Goal: Information Seeking & Learning: Find specific fact

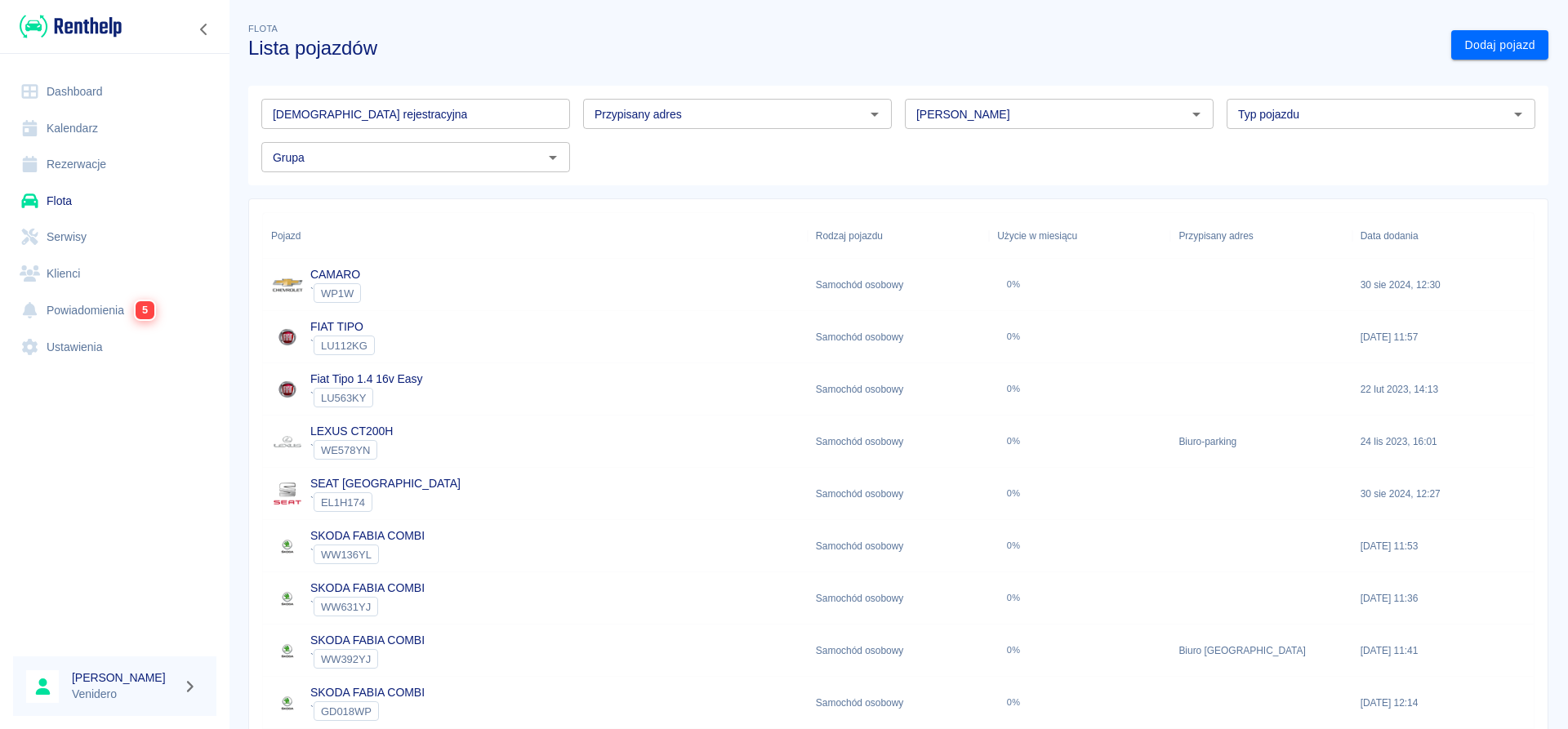
click at [65, 230] on link "Serwisy" at bounding box center [115, 237] width 203 height 37
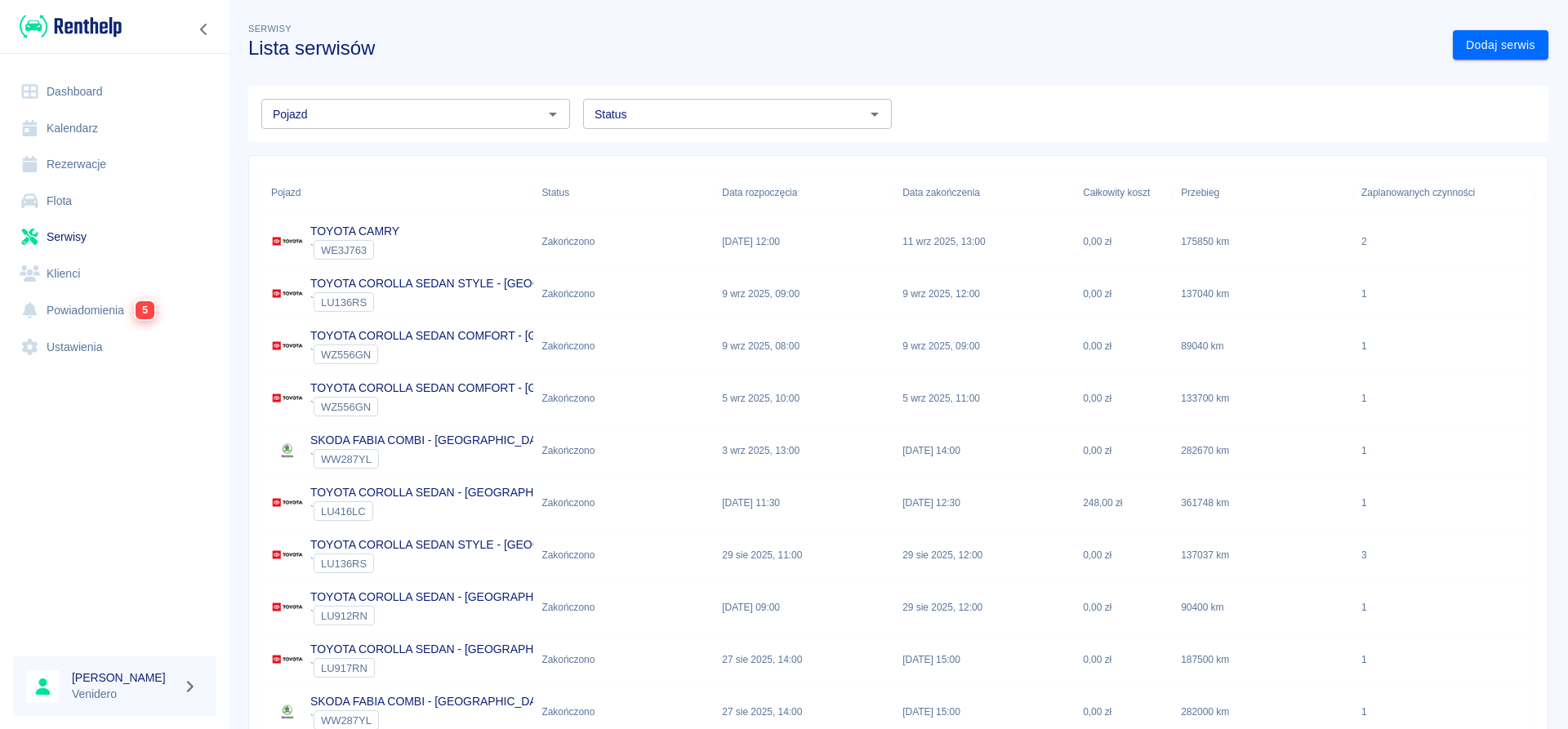
click at [804, 102] on div "Status" at bounding box center [737, 113] width 309 height 30
click at [874, 111] on icon "Zamknij" at bounding box center [874, 114] width 19 height 19
click at [696, 120] on input "Status" at bounding box center [724, 113] width 272 height 20
click at [700, 158] on li "Zaplanowano" at bounding box center [737, 149] width 309 height 27
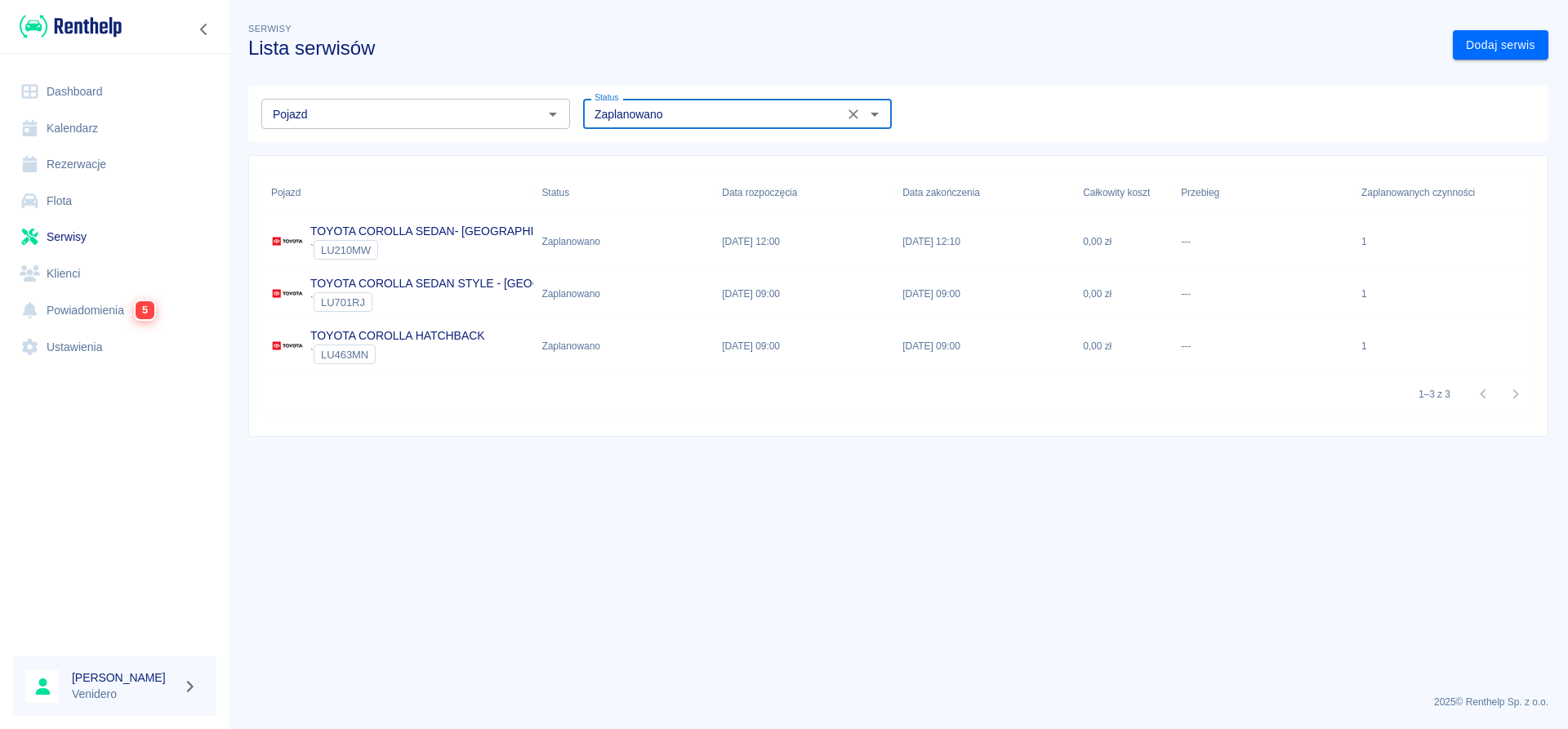
click at [879, 112] on icon "Otwórz" at bounding box center [874, 114] width 19 height 19
click at [649, 176] on li "W trakcie" at bounding box center [737, 176] width 309 height 27
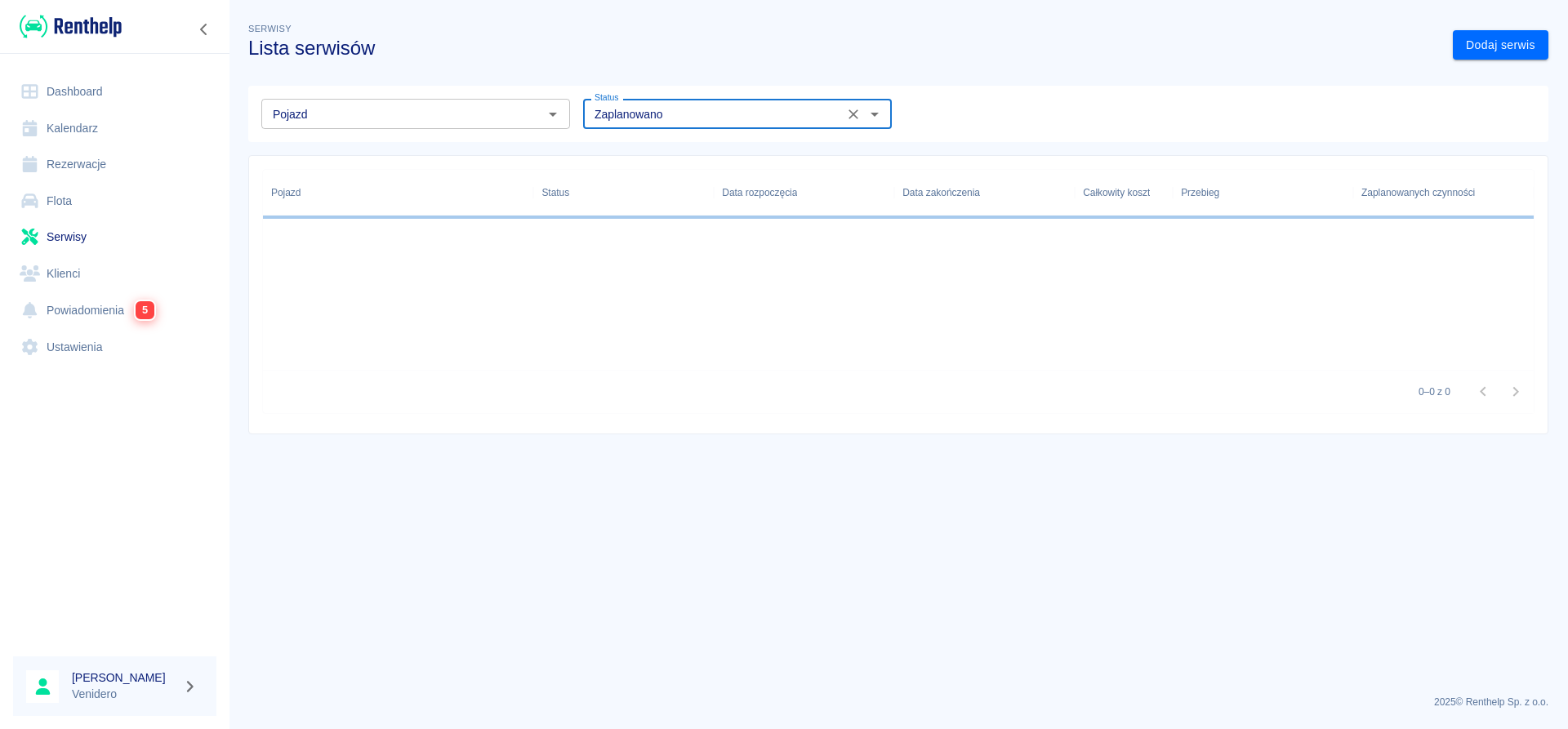
type input "W trakcie"
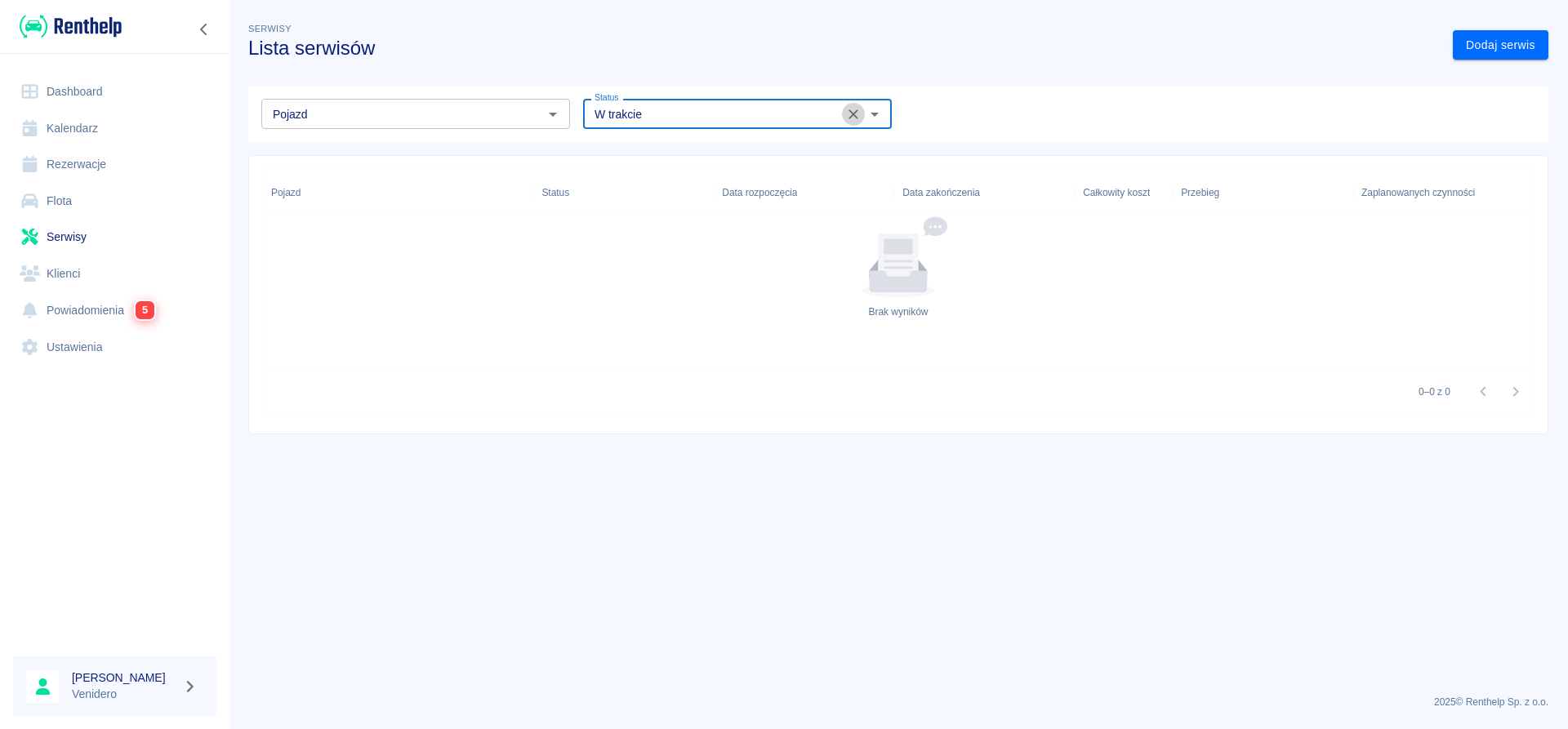
click at [860, 109] on icon "Wyczyść" at bounding box center [853, 114] width 16 height 16
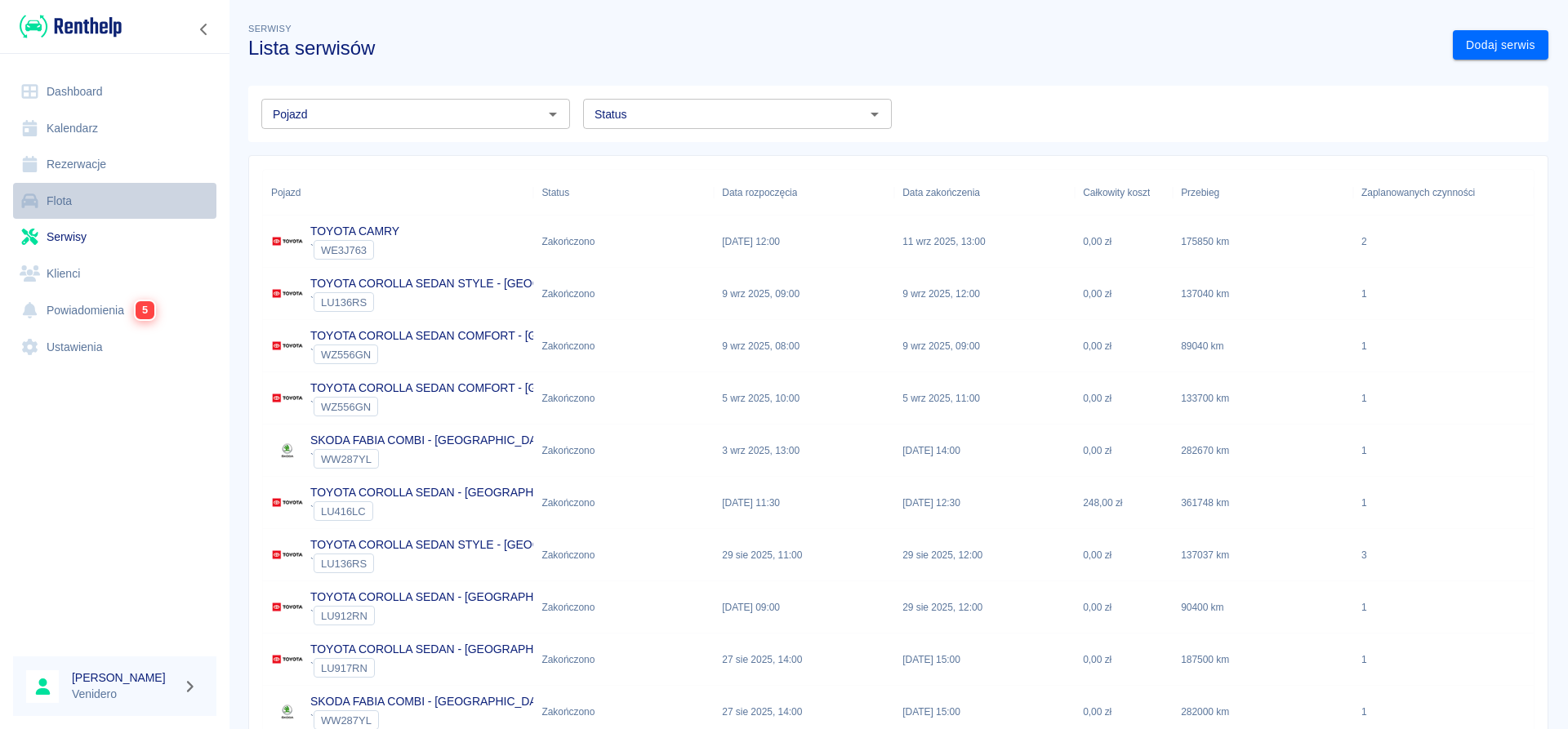
click at [72, 195] on link "Flota" at bounding box center [115, 201] width 203 height 37
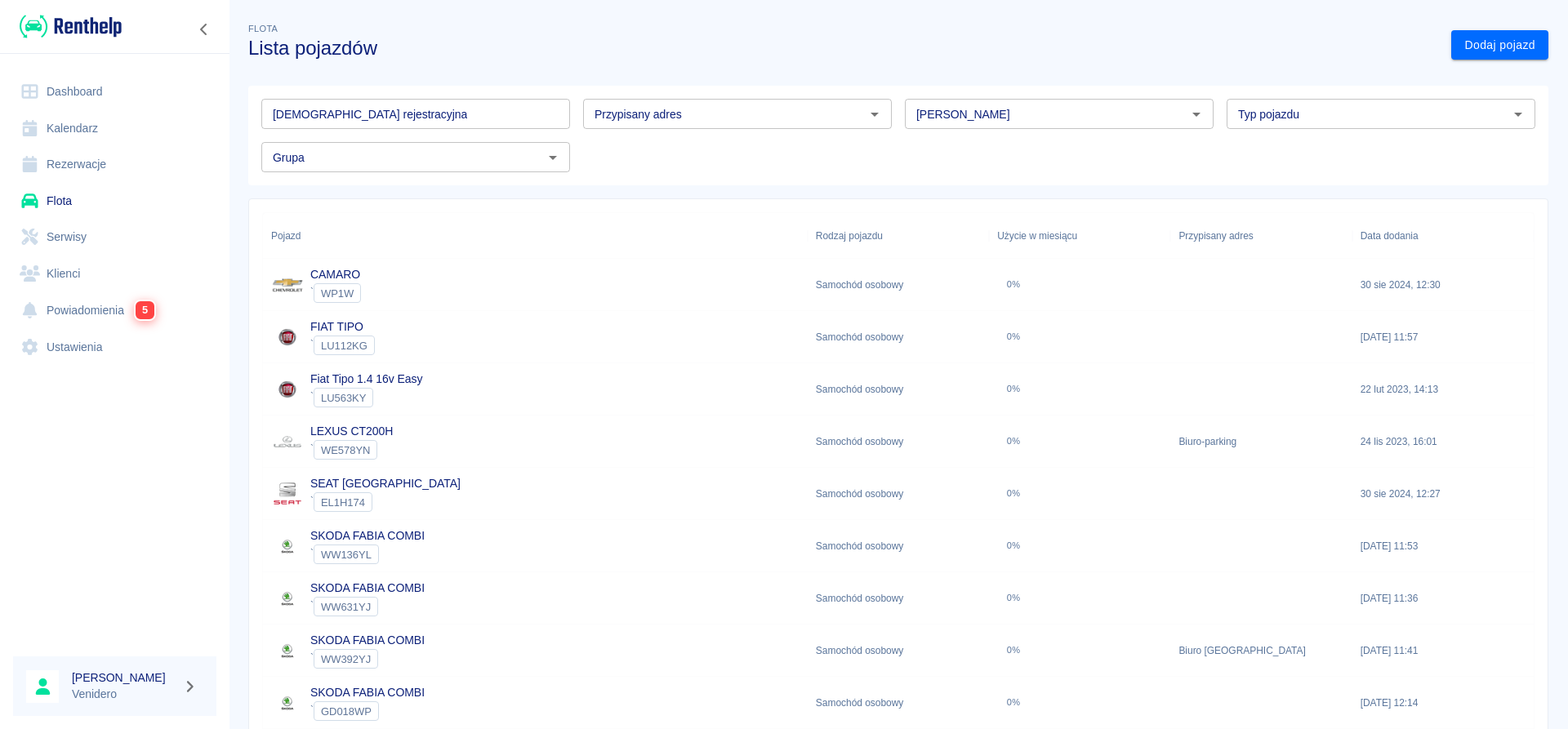
click at [387, 110] on input "[DEMOGRAPHIC_DATA] rejestracyjna" at bounding box center [415, 113] width 309 height 30
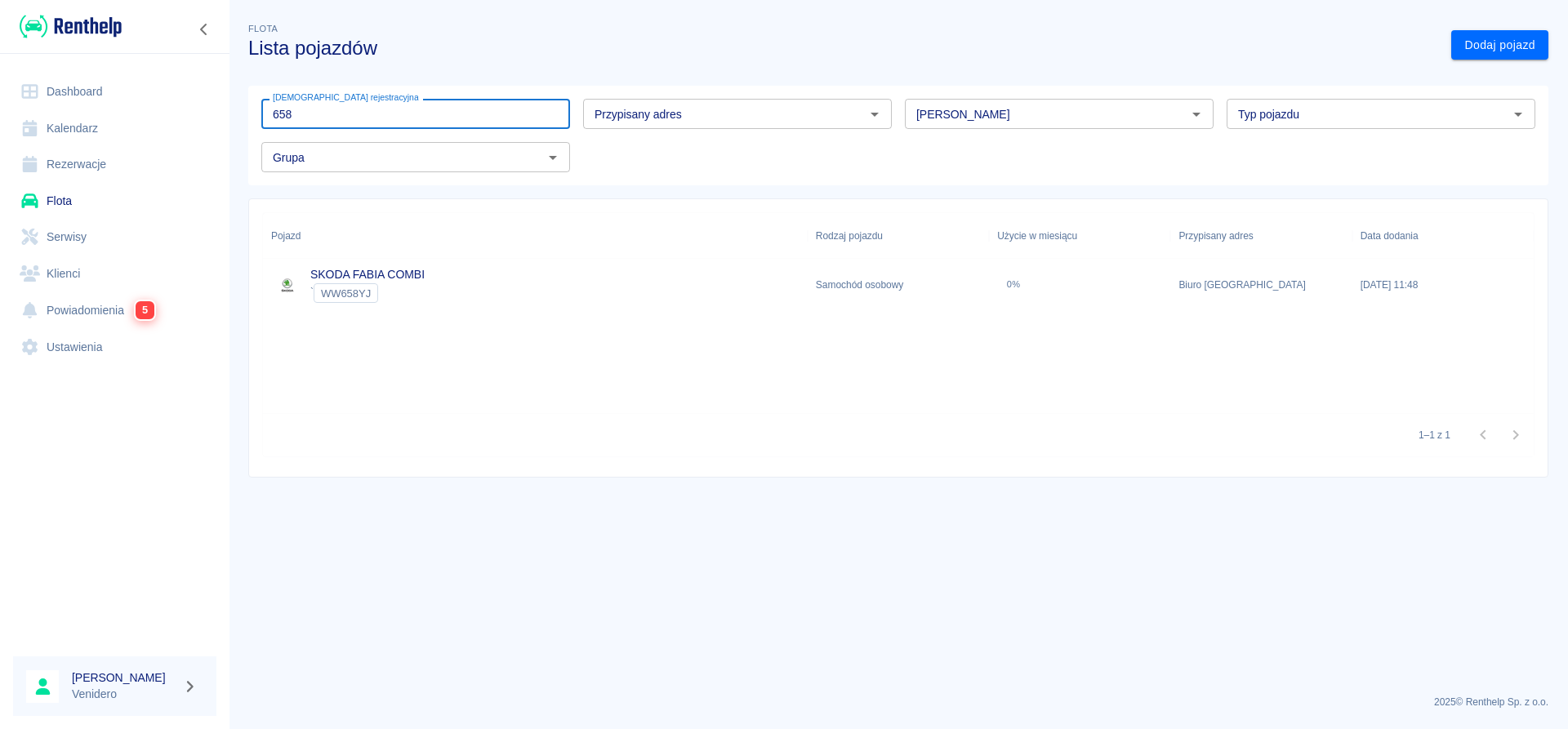
type input "658"
click at [342, 274] on link "SKODA FABIA COMBI" at bounding box center [368, 275] width 114 height 14
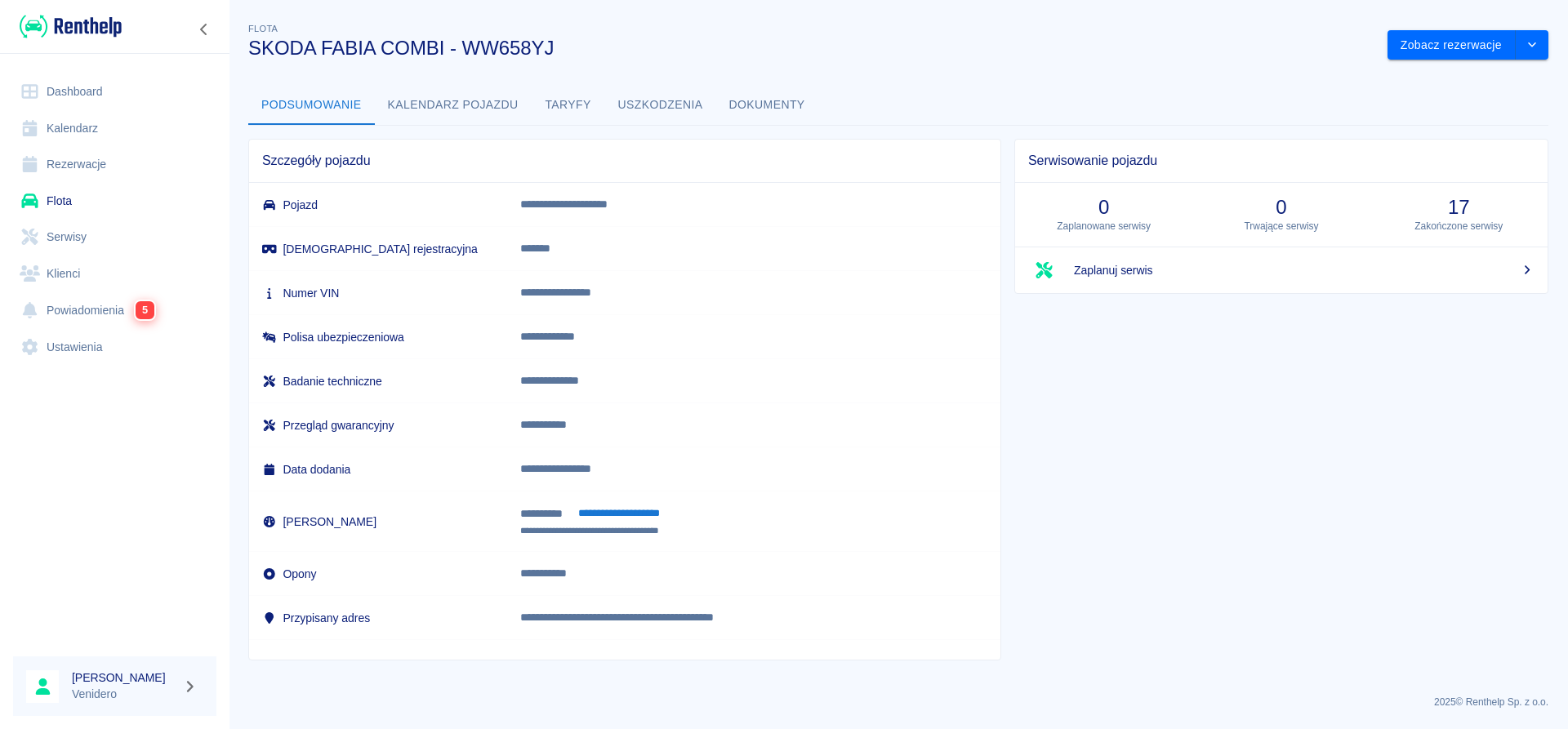
click at [662, 105] on button "Uszkodzenia" at bounding box center [661, 105] width 111 height 40
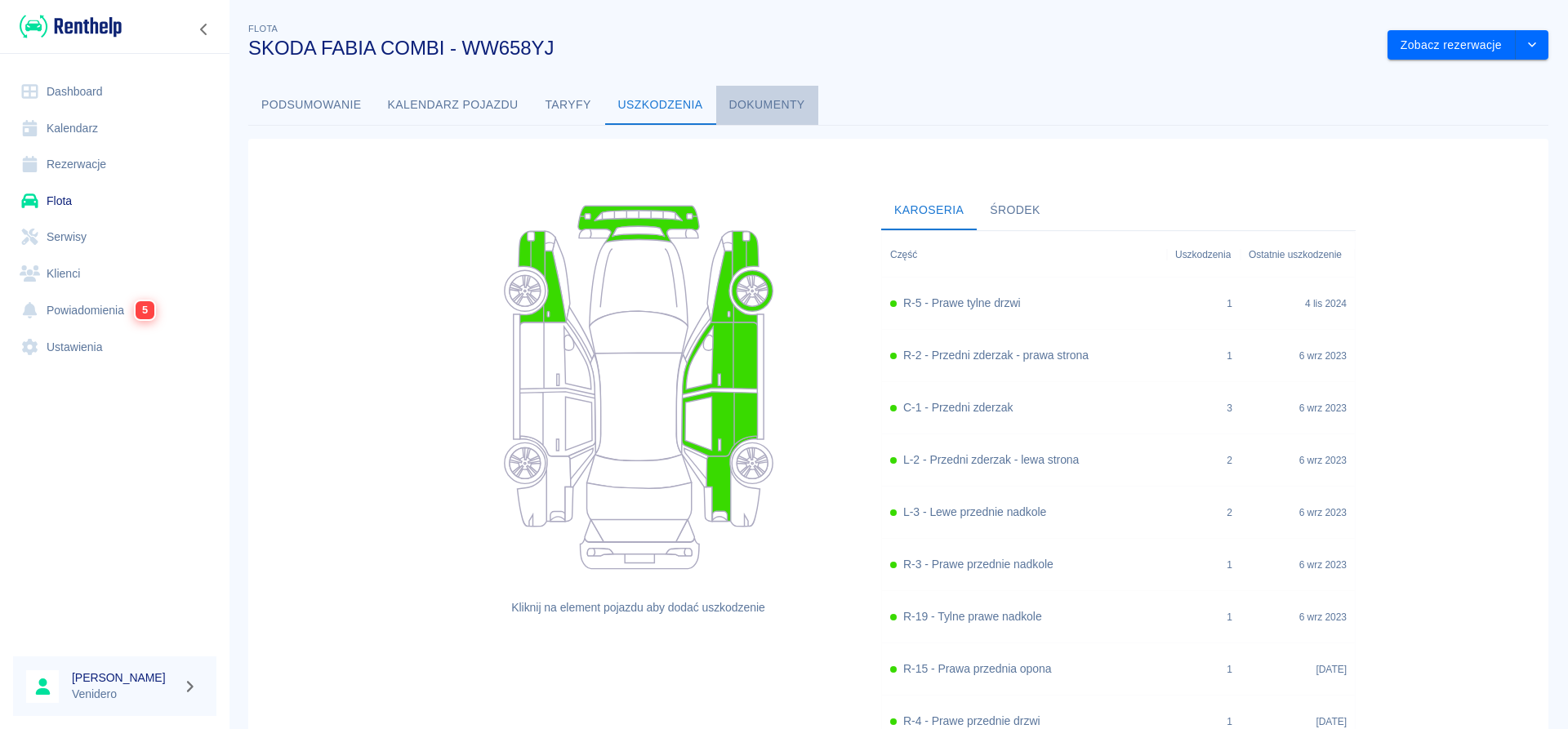
click at [778, 115] on button "Dokumenty" at bounding box center [768, 105] width 103 height 40
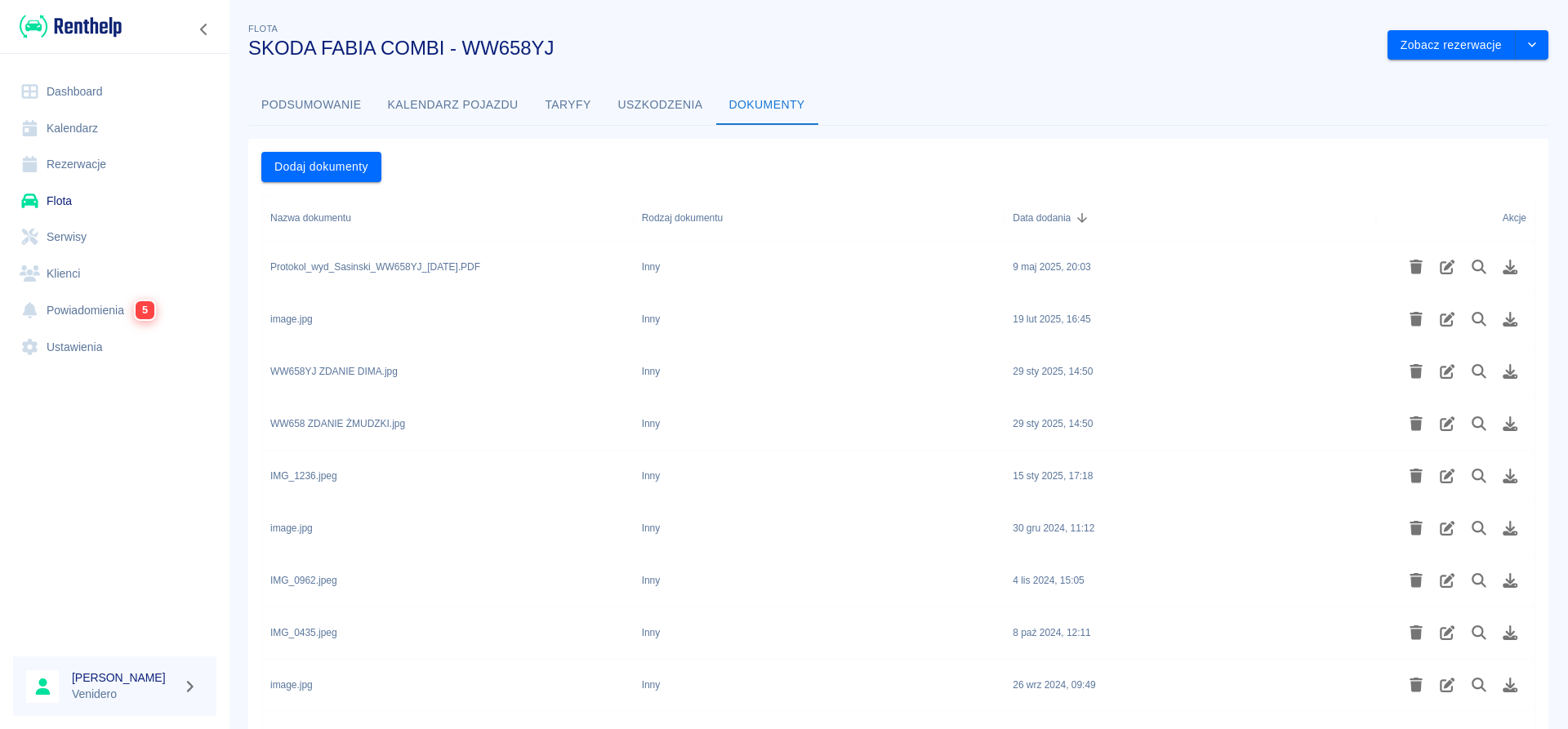
click at [380, 272] on div "Protokol_wyd_Sasinski_WW658YJ_[DATE].PDF" at bounding box center [374, 267] width 210 height 15
click at [1479, 267] on icon "Podgląd pliku" at bounding box center [1479, 267] width 18 height 15
click at [62, 203] on link "Flota" at bounding box center [115, 201] width 203 height 37
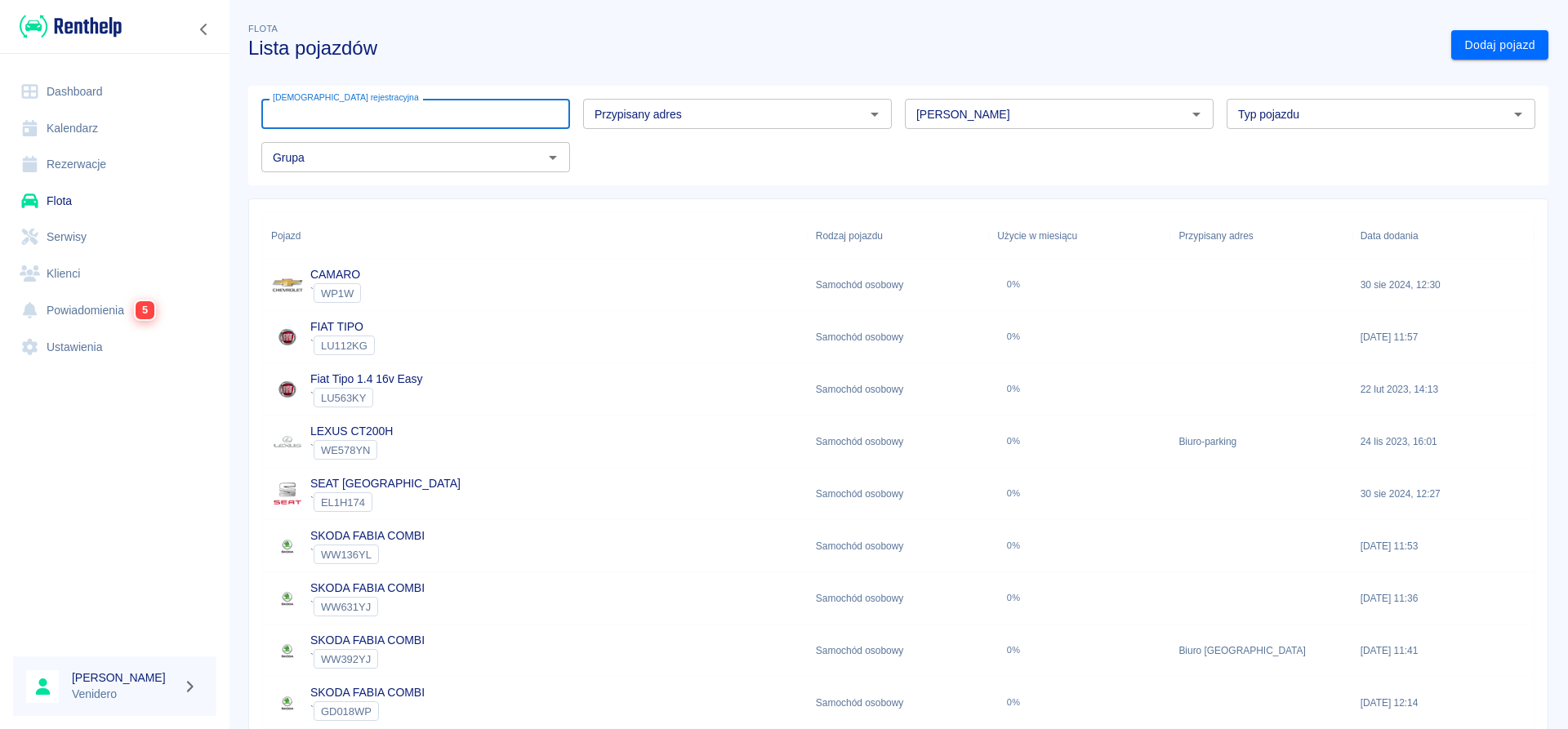
click at [350, 101] on input "[DEMOGRAPHIC_DATA] rejestracyjna" at bounding box center [415, 113] width 309 height 30
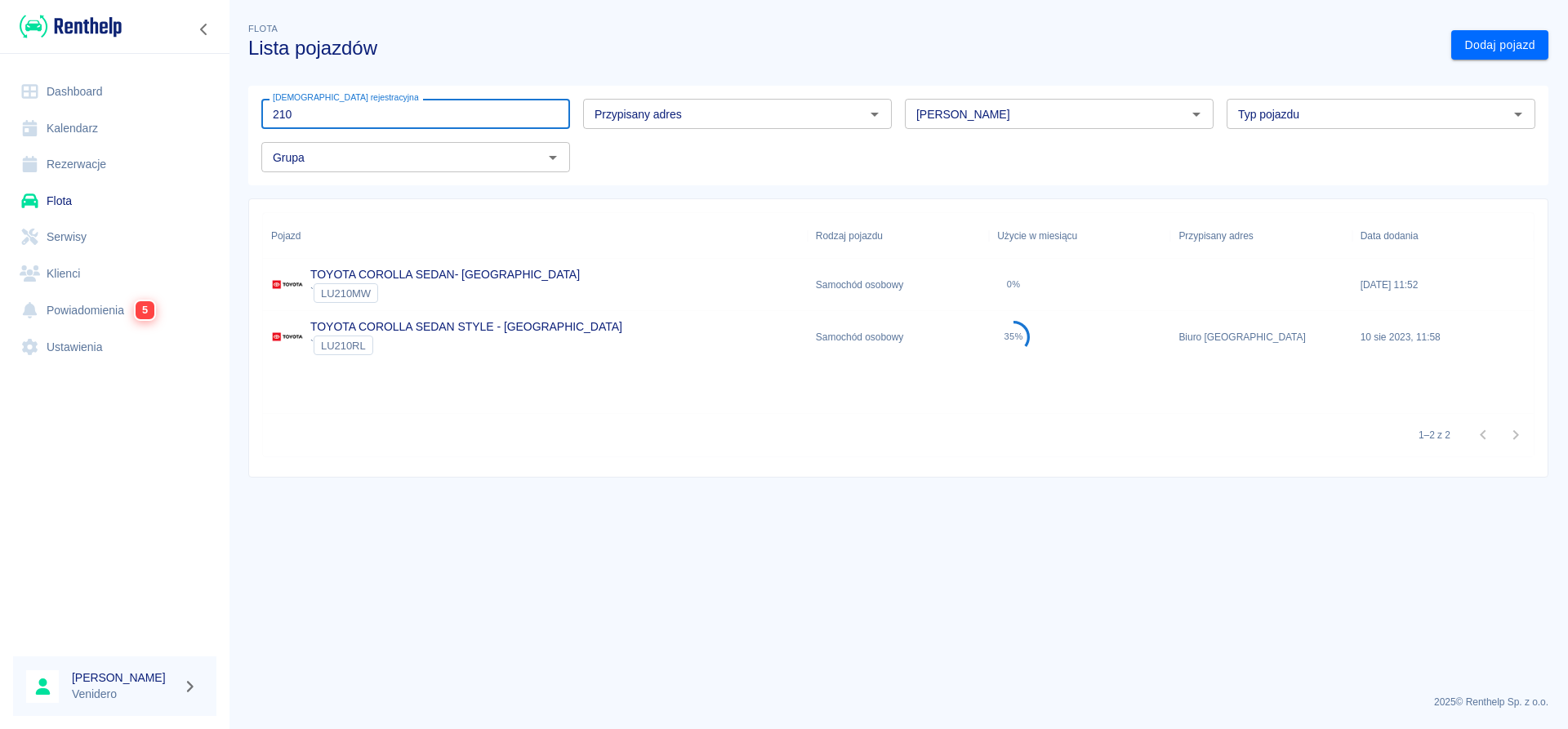
type input "210"
click at [427, 328] on link "TOYOTA COROLLA SEDAN STYLE - [GEOGRAPHIC_DATA]" at bounding box center [466, 327] width 312 height 14
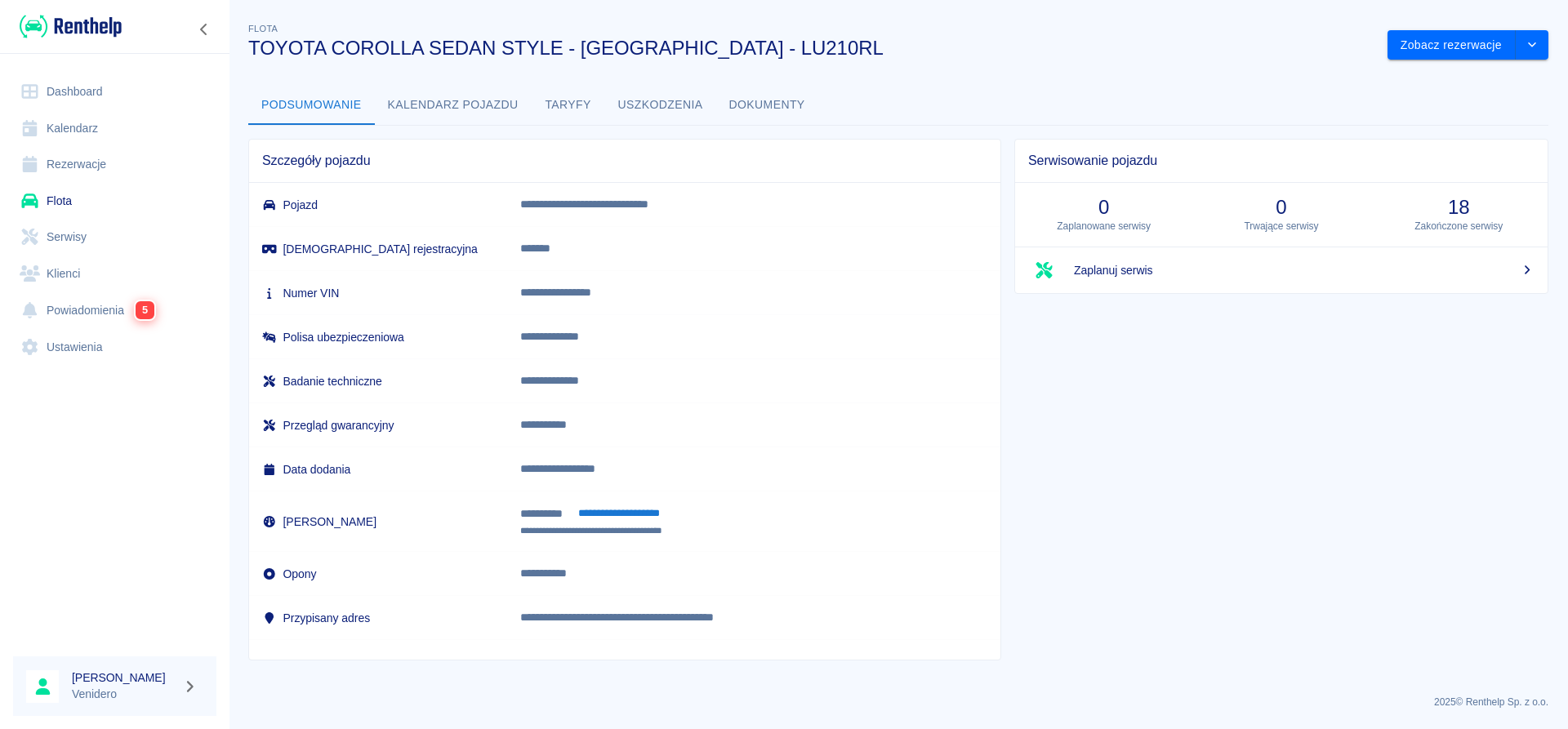
click at [69, 205] on link "Flota" at bounding box center [115, 201] width 203 height 37
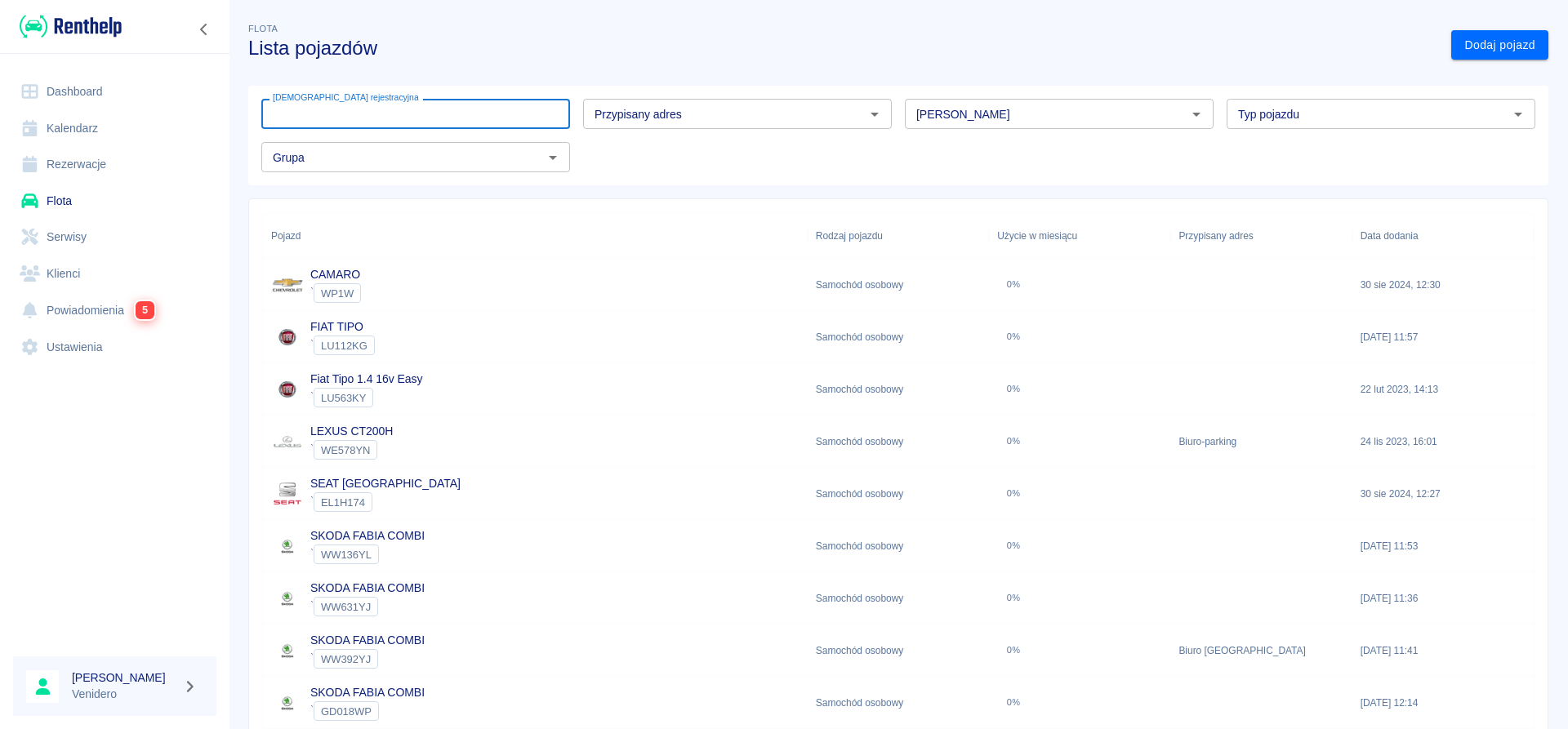
click at [349, 108] on input "[DEMOGRAPHIC_DATA] rejestracyjna" at bounding box center [415, 113] width 309 height 30
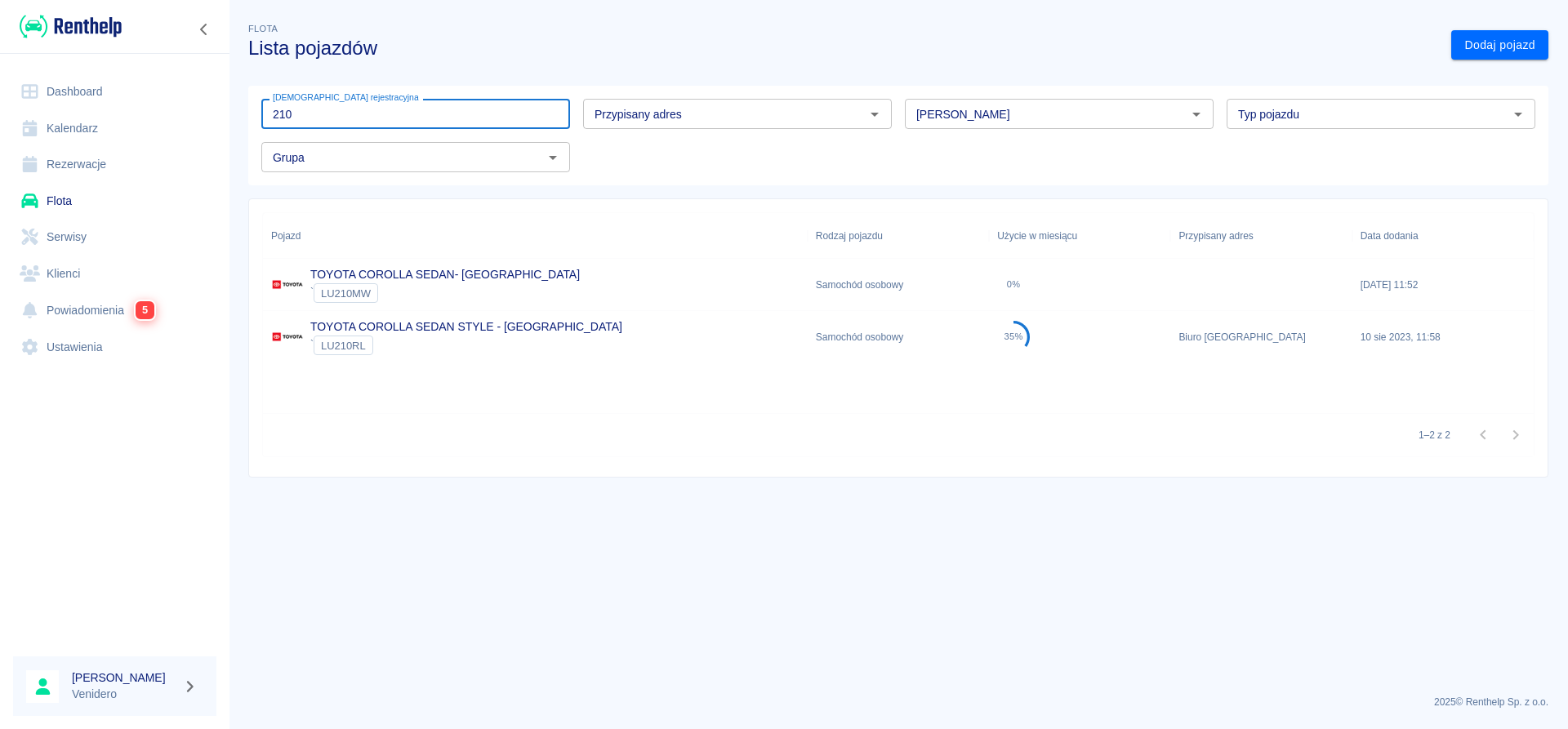
type input "210"
click at [385, 328] on link "TOYOTA COROLLA SEDAN STYLE - [GEOGRAPHIC_DATA]" at bounding box center [466, 327] width 312 height 14
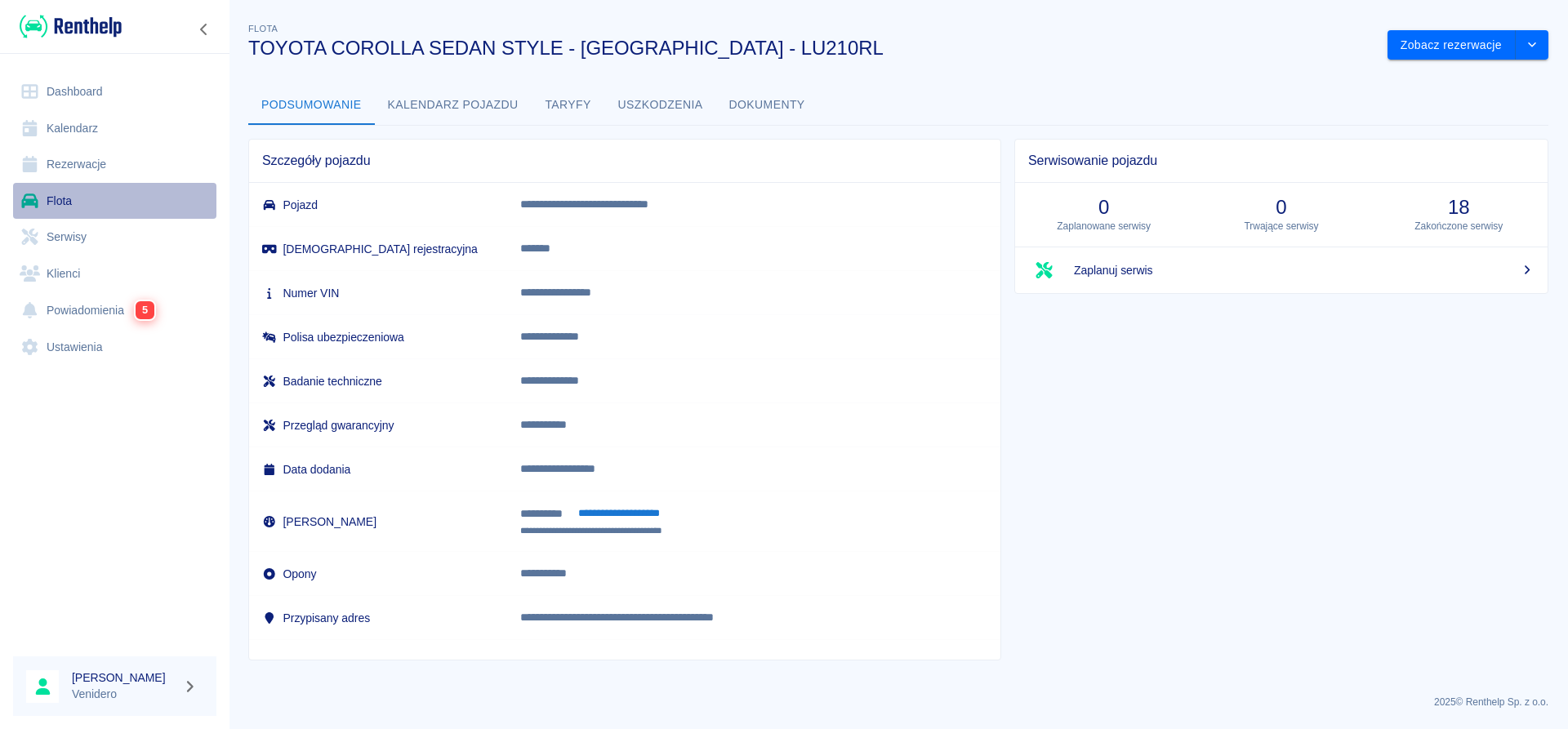
click at [67, 201] on link "Flota" at bounding box center [115, 201] width 203 height 37
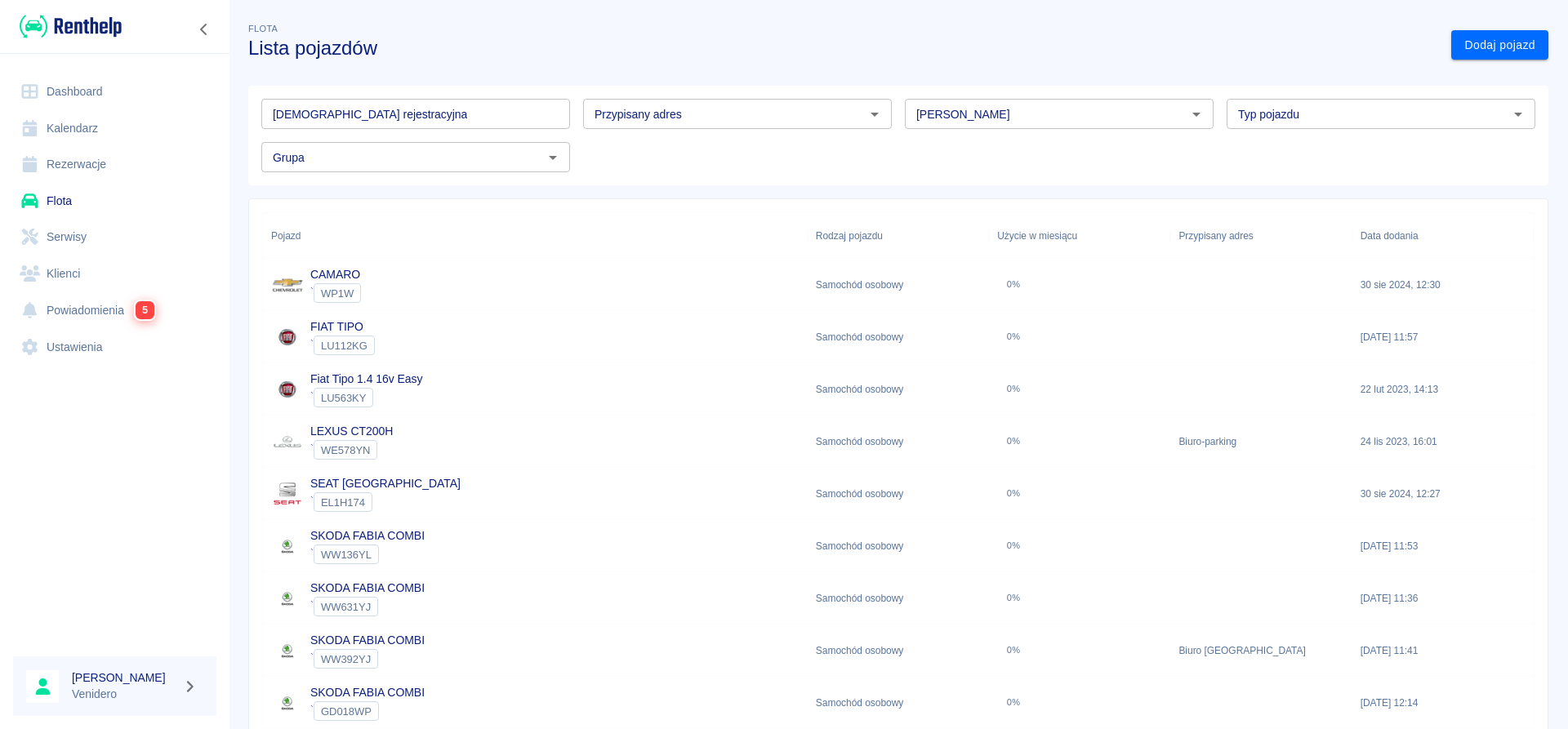
click at [319, 106] on input "[DEMOGRAPHIC_DATA] rejestracyjna" at bounding box center [415, 113] width 309 height 30
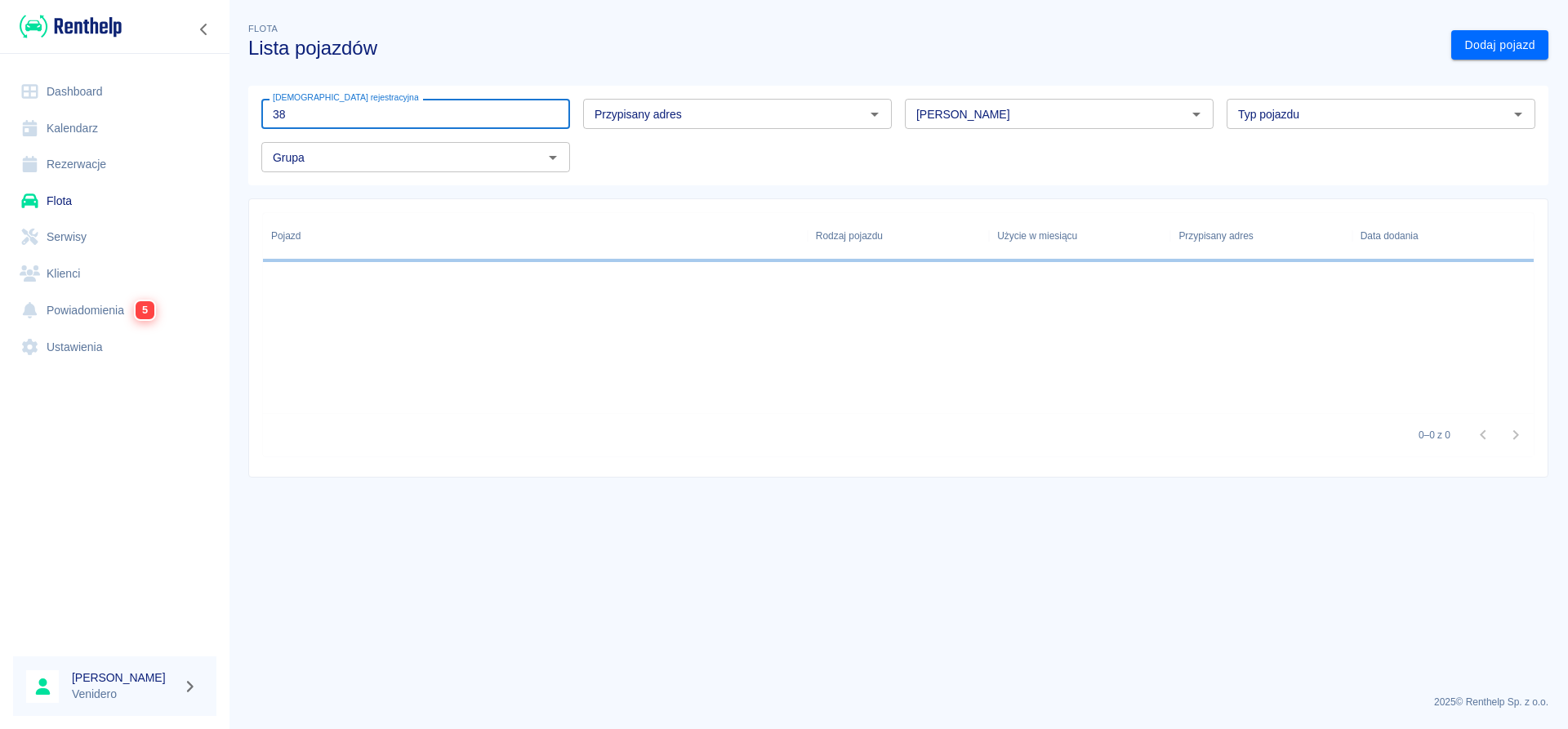
type input "3"
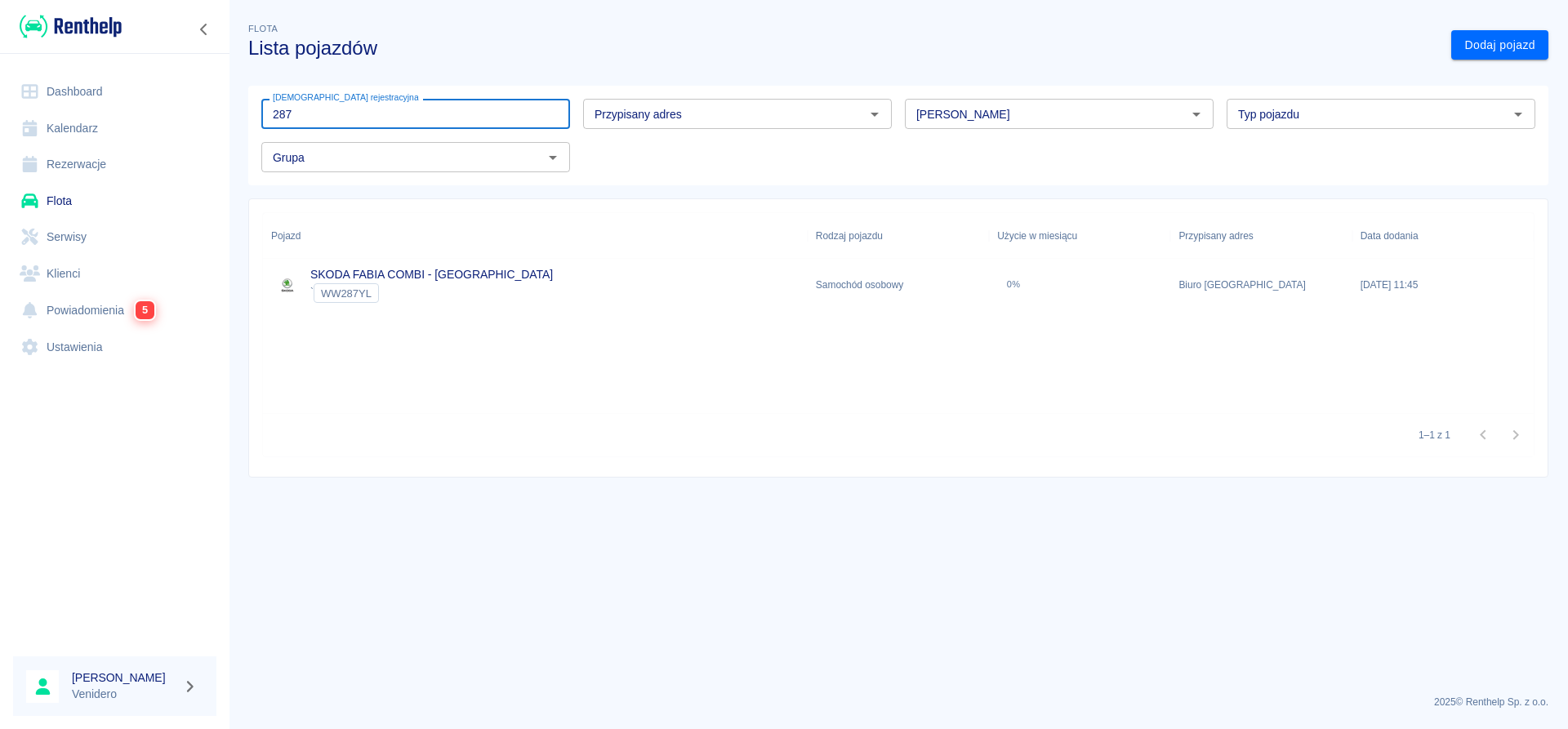
type input "287"
click at [382, 270] on link "SKODA FABIA COMBI - [GEOGRAPHIC_DATA]" at bounding box center [431, 275] width 243 height 14
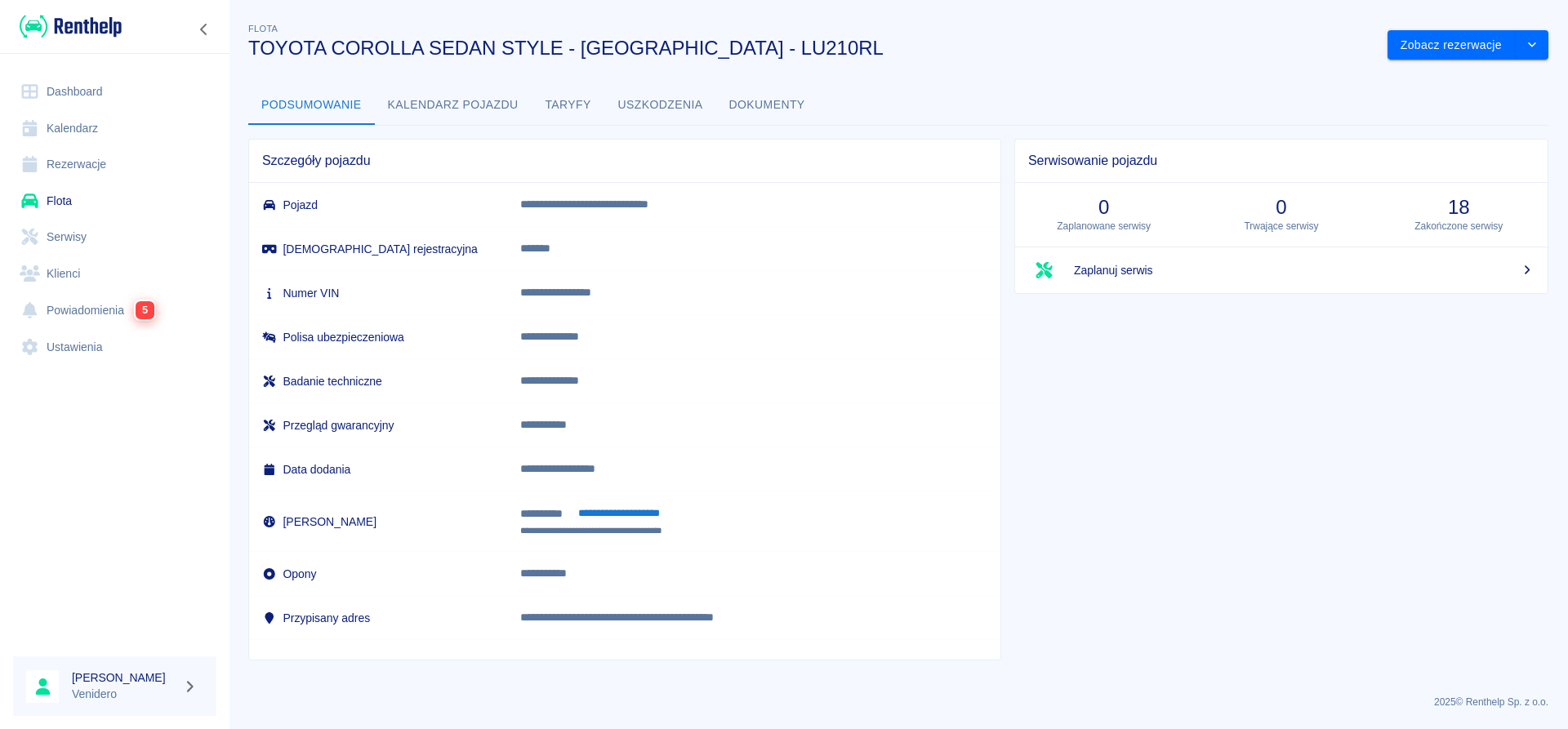
click at [776, 106] on button "Dokumenty" at bounding box center [768, 105] width 103 height 40
click at [746, 103] on button "Dokumenty" at bounding box center [768, 105] width 103 height 40
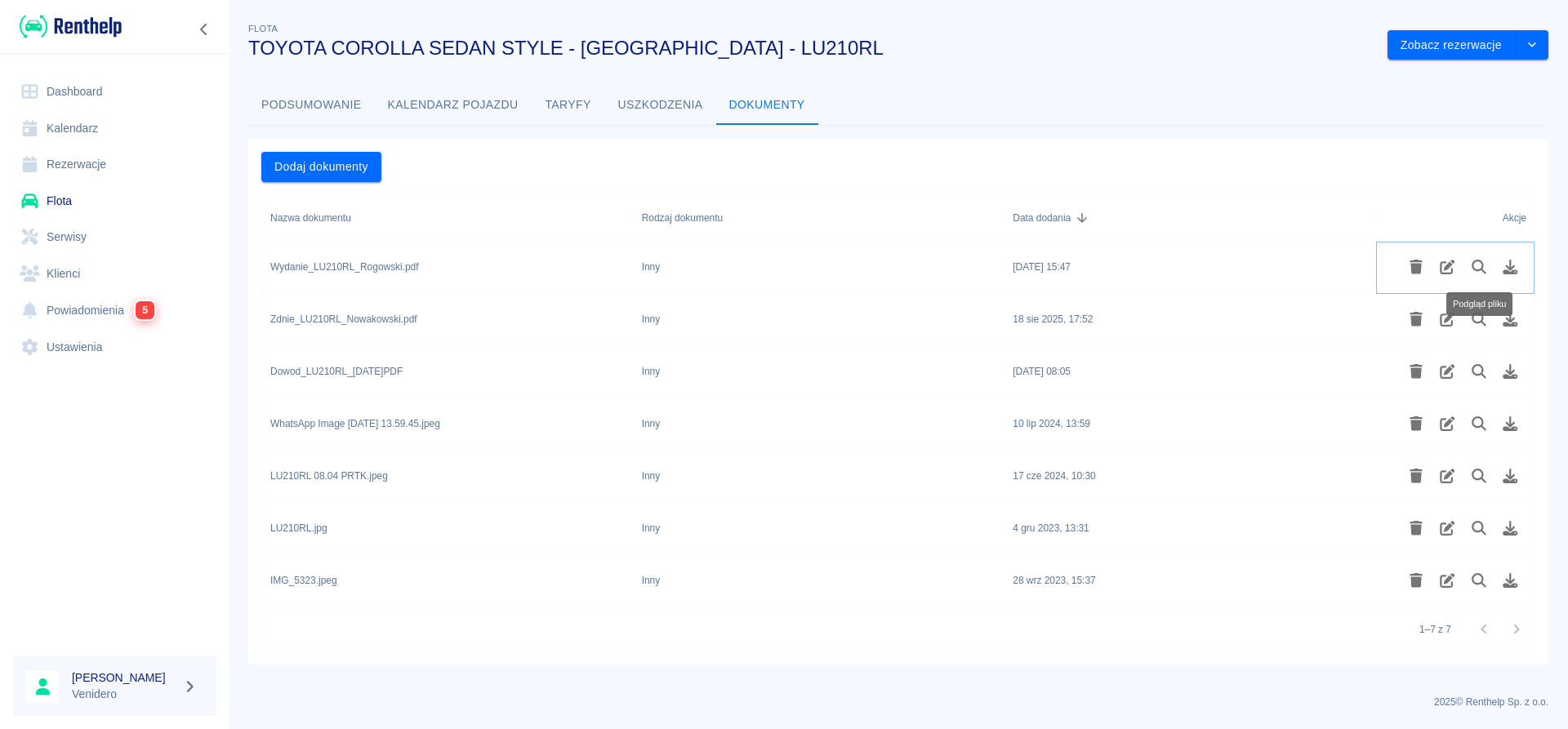
click at [1478, 263] on icon "Podgląd pliku" at bounding box center [1479, 267] width 18 height 15
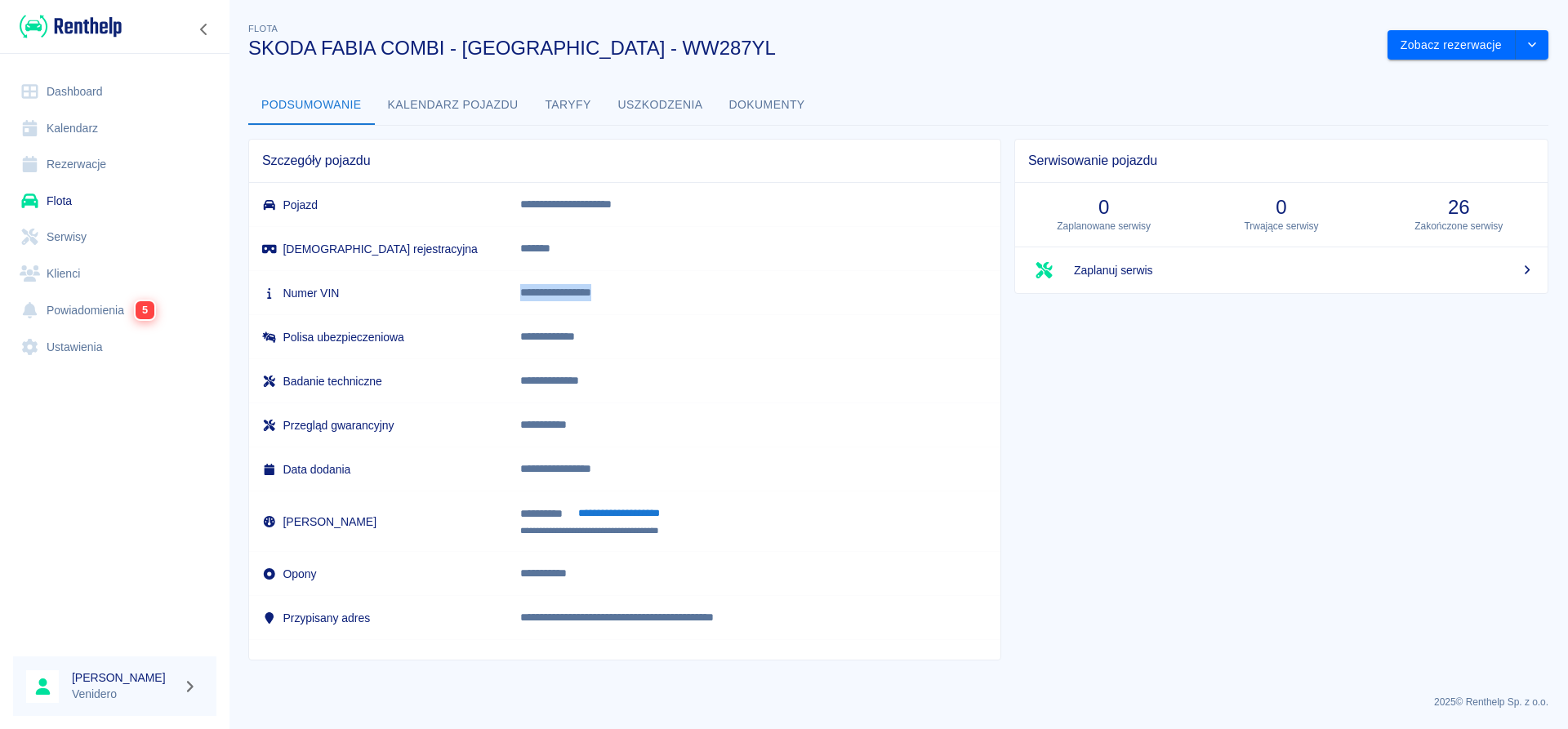
drag, startPoint x: 674, startPoint y: 291, endPoint x: 544, endPoint y: 291, distance: 130.0
click at [544, 291] on td "**********" at bounding box center [754, 293] width 493 height 44
copy p "**********"
